Goal: Task Accomplishment & Management: Complete application form

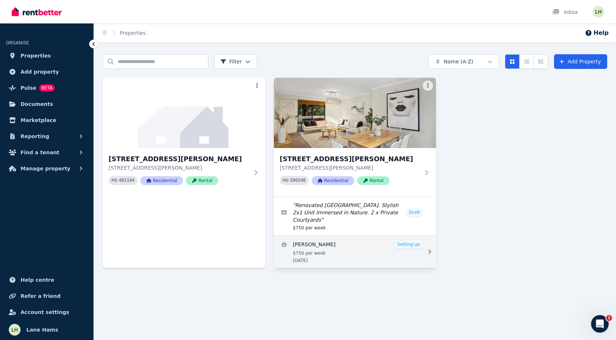
click at [409, 246] on link "View details for Iljas Ahmedov" at bounding box center [355, 252] width 163 height 32
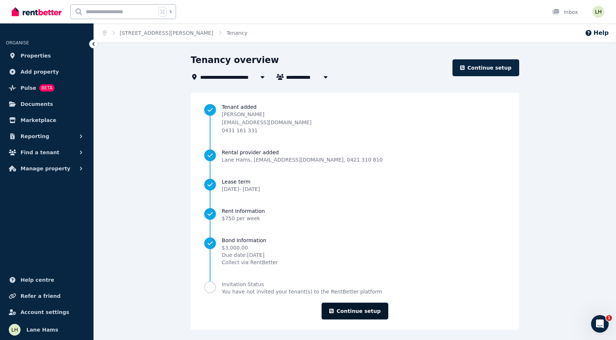
click at [357, 312] on link "Continue setup" at bounding box center [355, 311] width 67 height 17
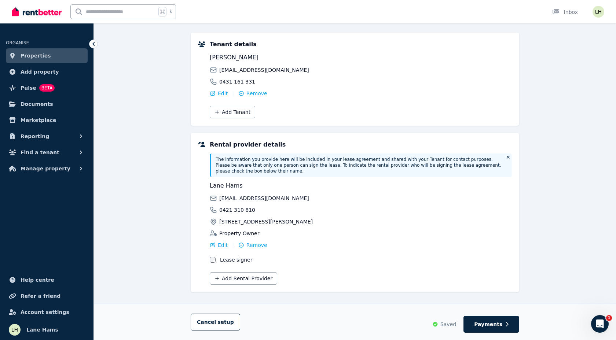
scroll to position [91, 0]
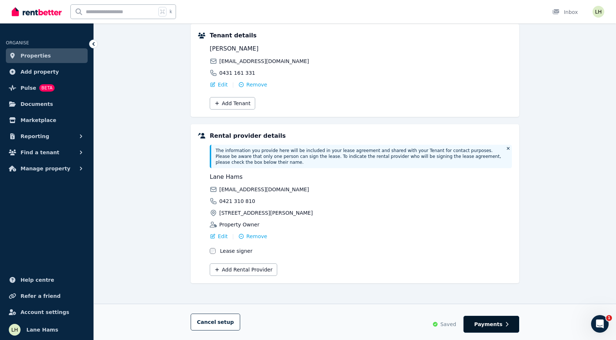
click at [489, 325] on span "Payments" at bounding box center [488, 324] width 28 height 7
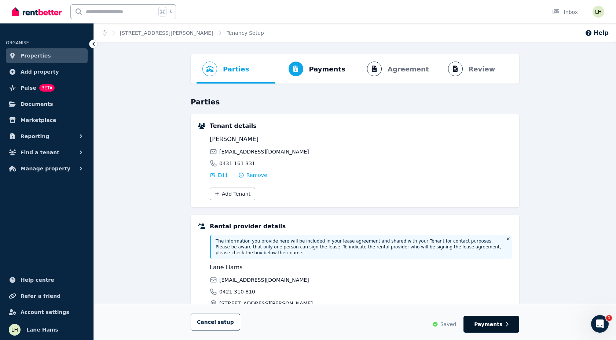
select select "**********"
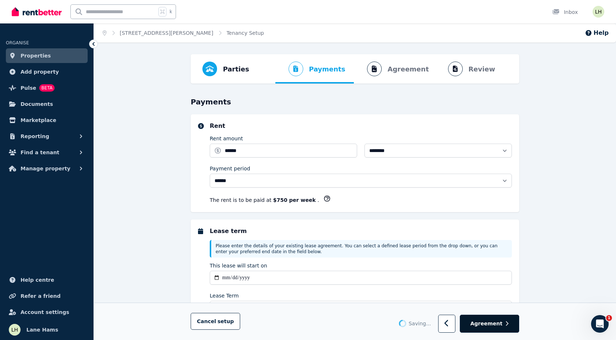
select select "**********"
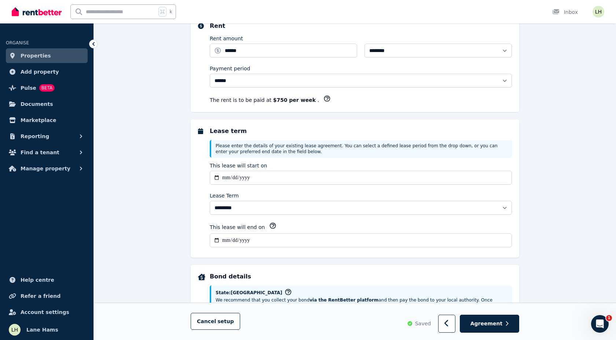
scroll to position [101, 0]
click at [487, 326] on span "Agreement" at bounding box center [487, 324] width 32 height 7
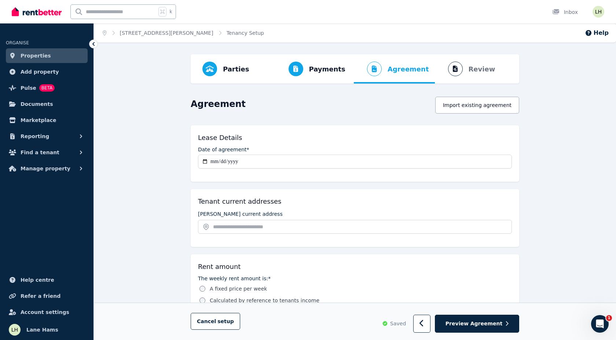
click at [487, 326] on span "Preview Agreement" at bounding box center [474, 324] width 57 height 7
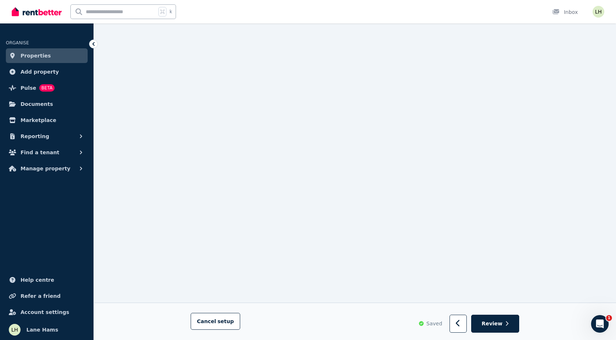
scroll to position [270, 0]
click at [497, 325] on span "Review" at bounding box center [492, 324] width 21 height 7
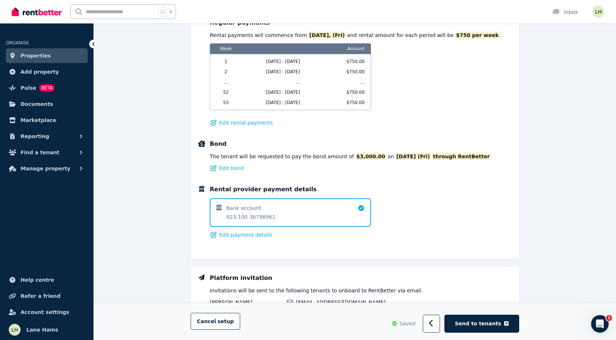
scroll to position [425, 0]
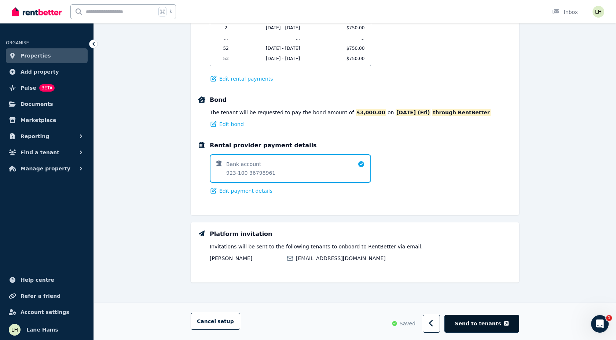
click at [481, 324] on span "Send to tenants" at bounding box center [478, 324] width 46 height 7
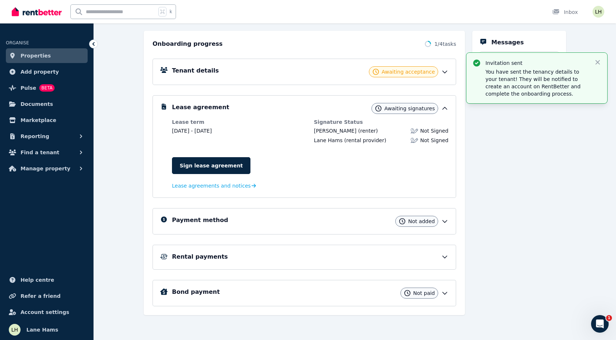
scroll to position [74, 0]
